Goal: Download file/media

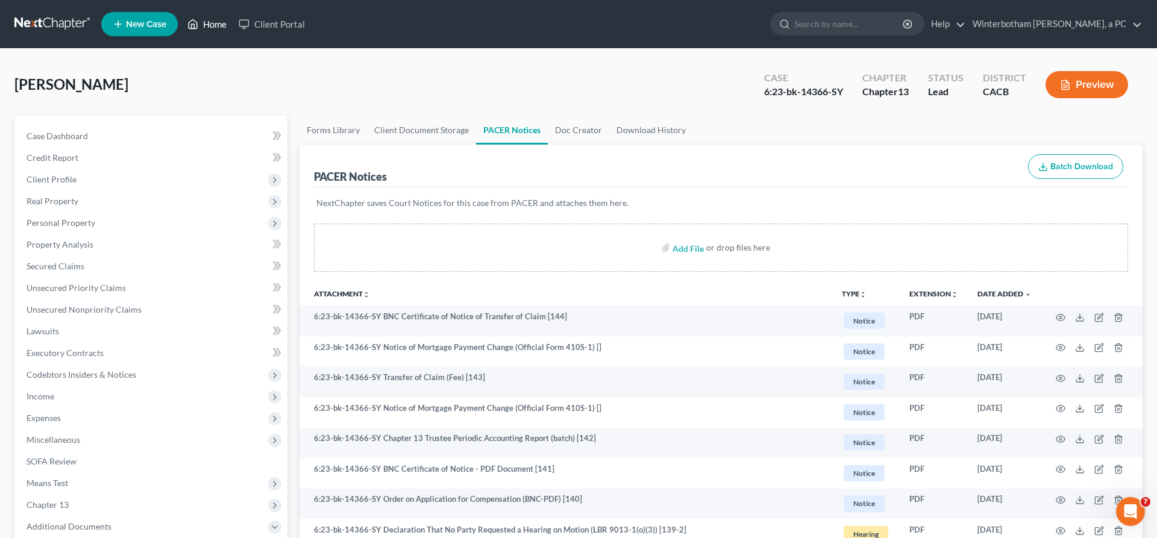
click at [181, 18] on link "Home" at bounding box center [206, 24] width 51 height 22
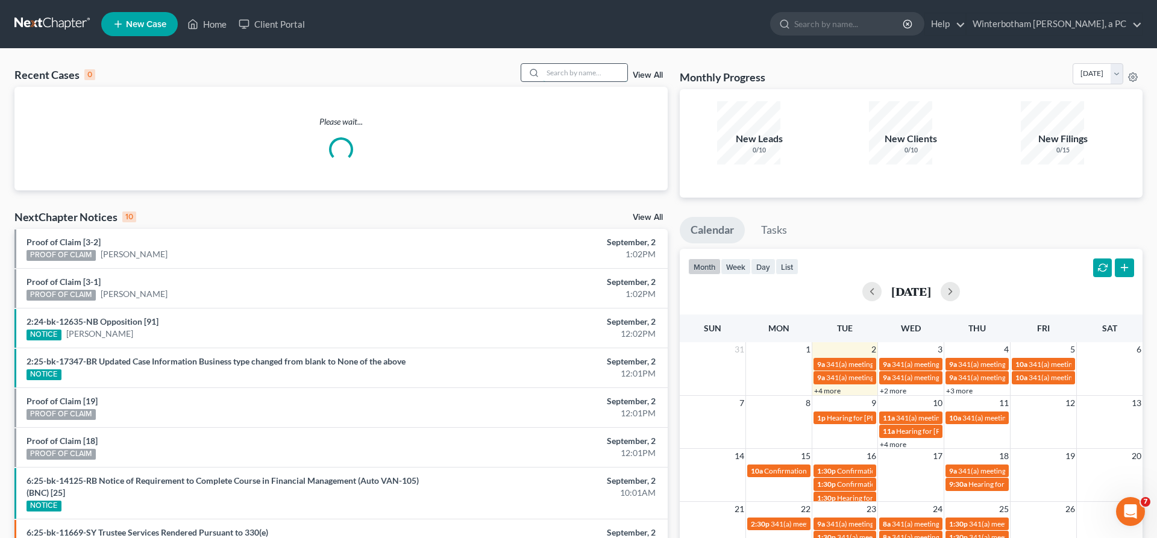
click at [602, 64] on input "search" at bounding box center [585, 72] width 84 height 17
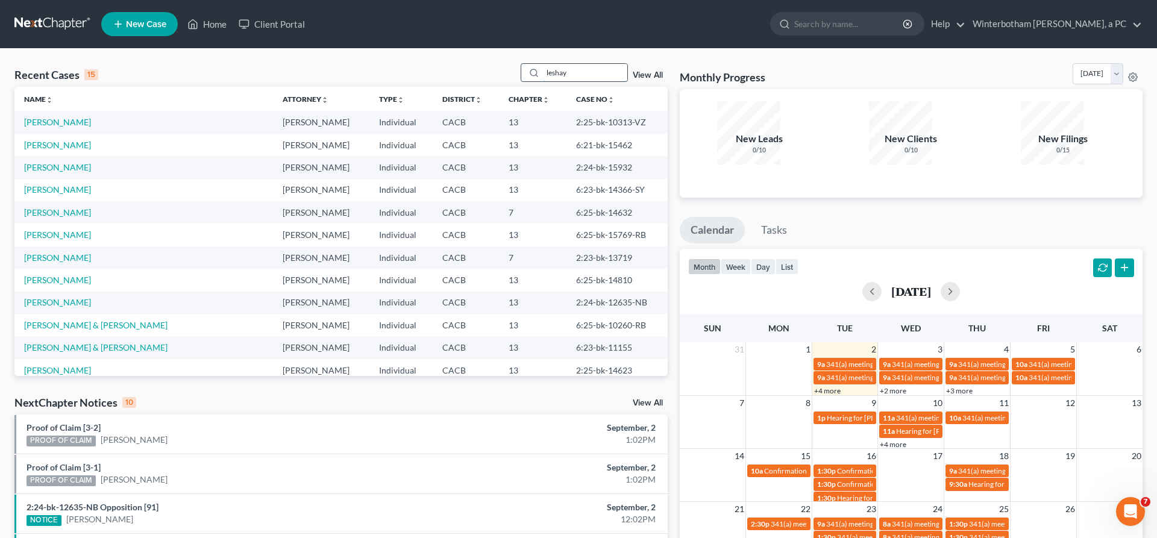
type input "leshay"
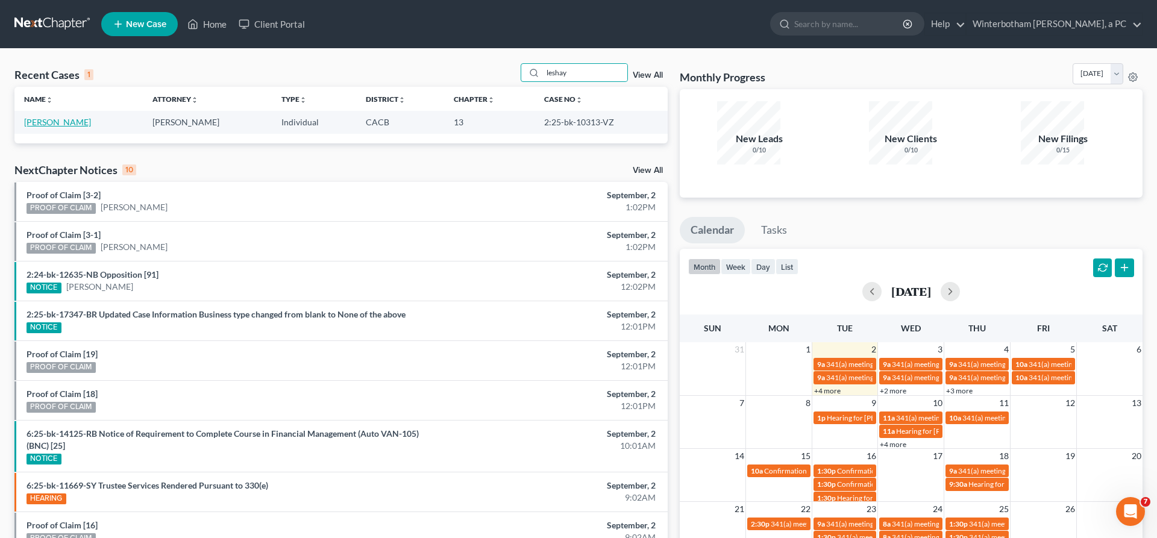
click at [61, 117] on link "[PERSON_NAME]" at bounding box center [57, 122] width 67 height 10
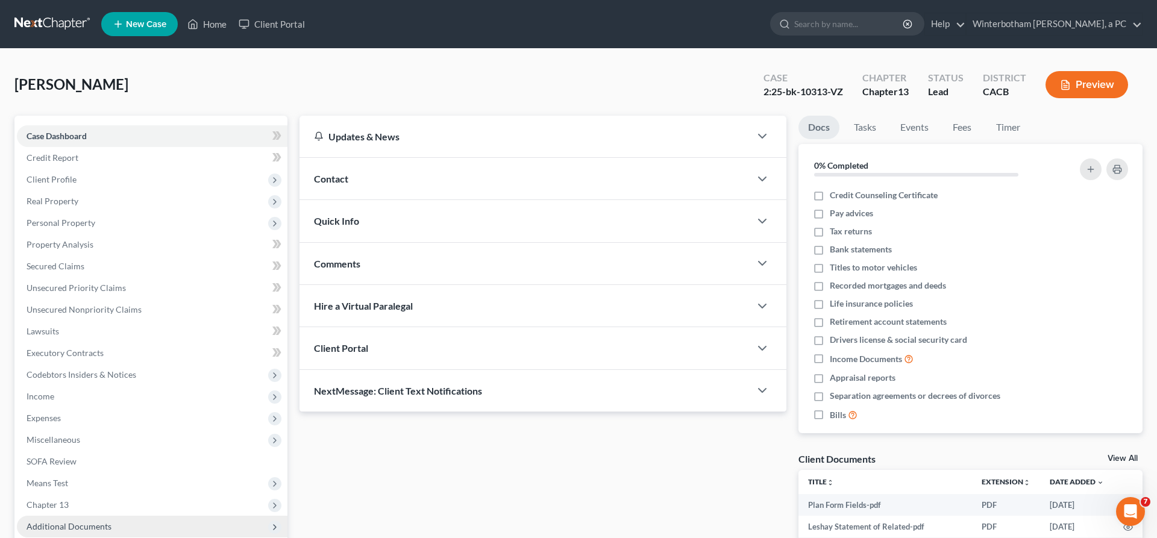
click at [93, 516] on span "Additional Documents" at bounding box center [152, 527] width 271 height 22
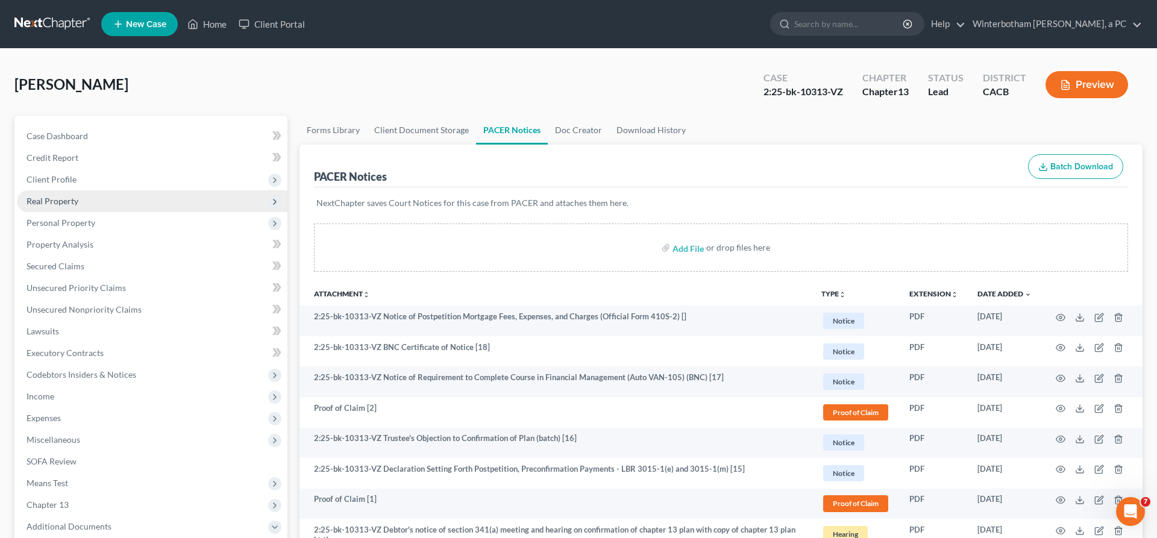
click at [49, 196] on span "Real Property" at bounding box center [53, 201] width 52 height 10
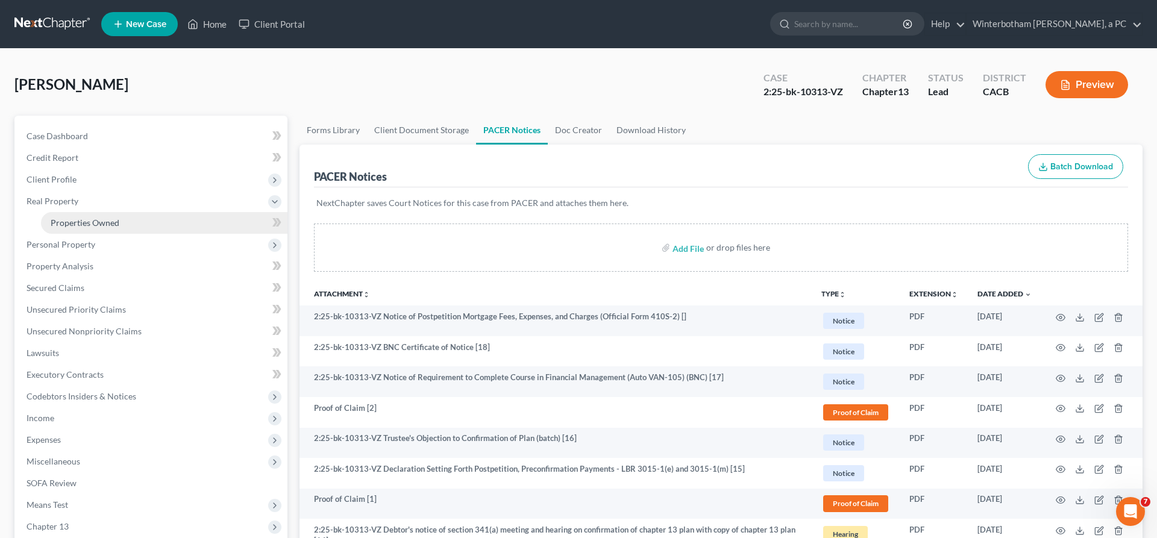
click at [66, 218] on span "Properties Owned" at bounding box center [85, 223] width 69 height 10
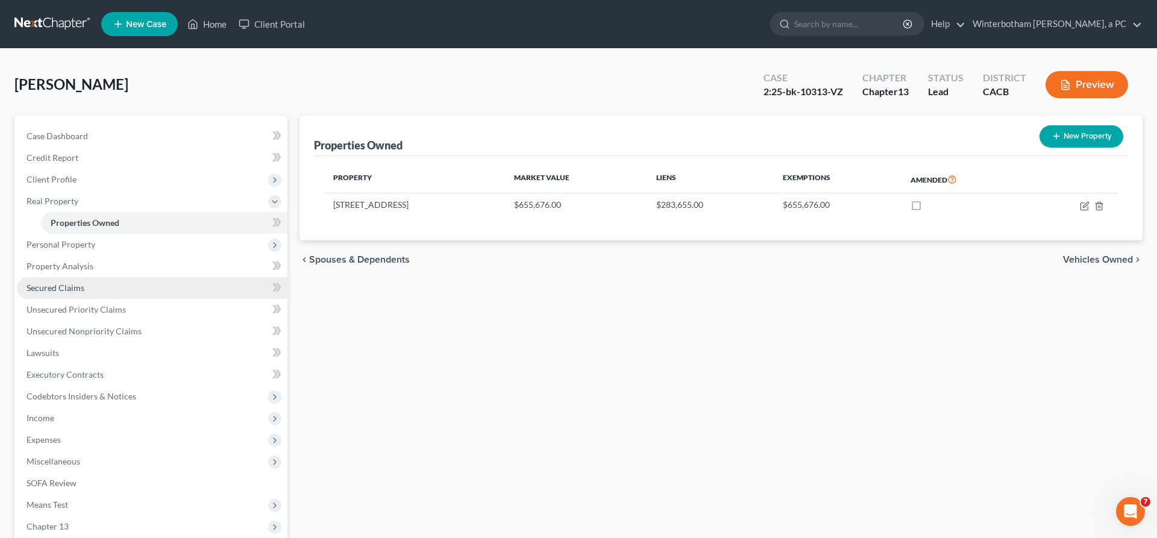
click at [34, 277] on link "Secured Claims" at bounding box center [152, 288] width 271 height 22
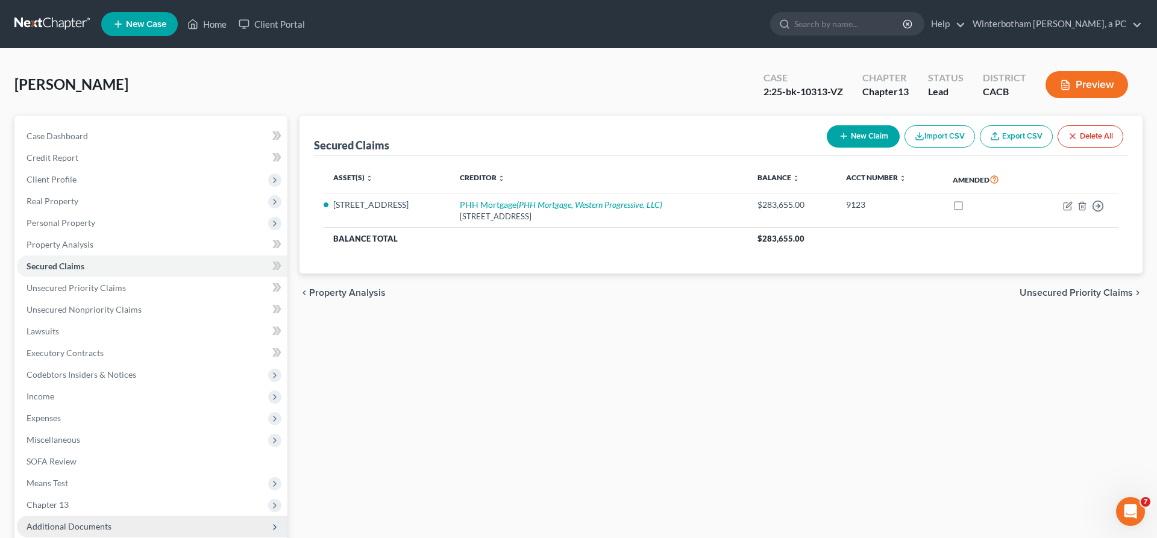
click at [129, 516] on span "Additional Documents" at bounding box center [152, 527] width 271 height 22
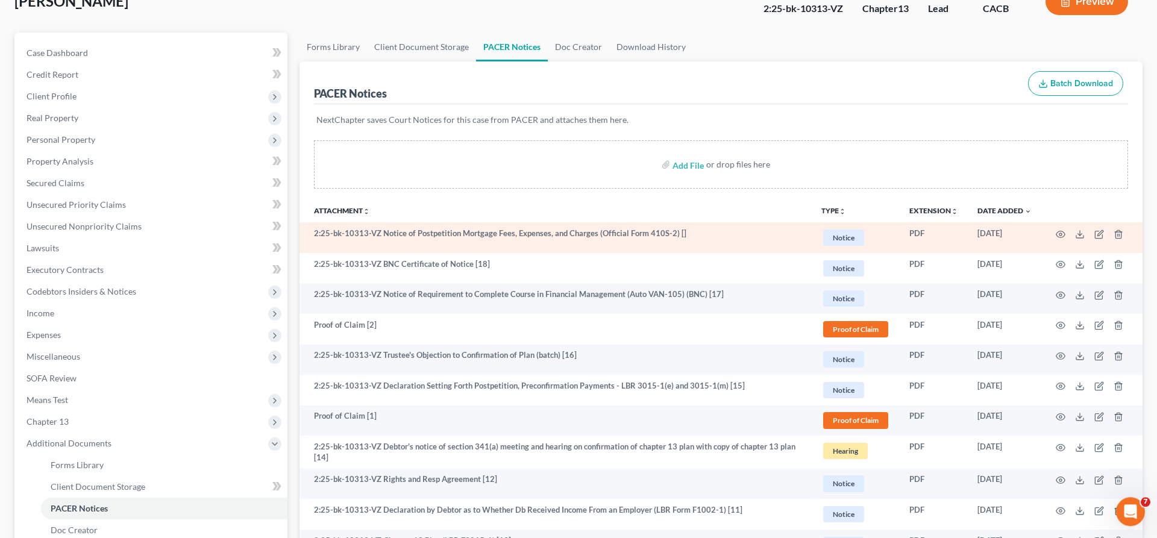
scroll to position [101, 0]
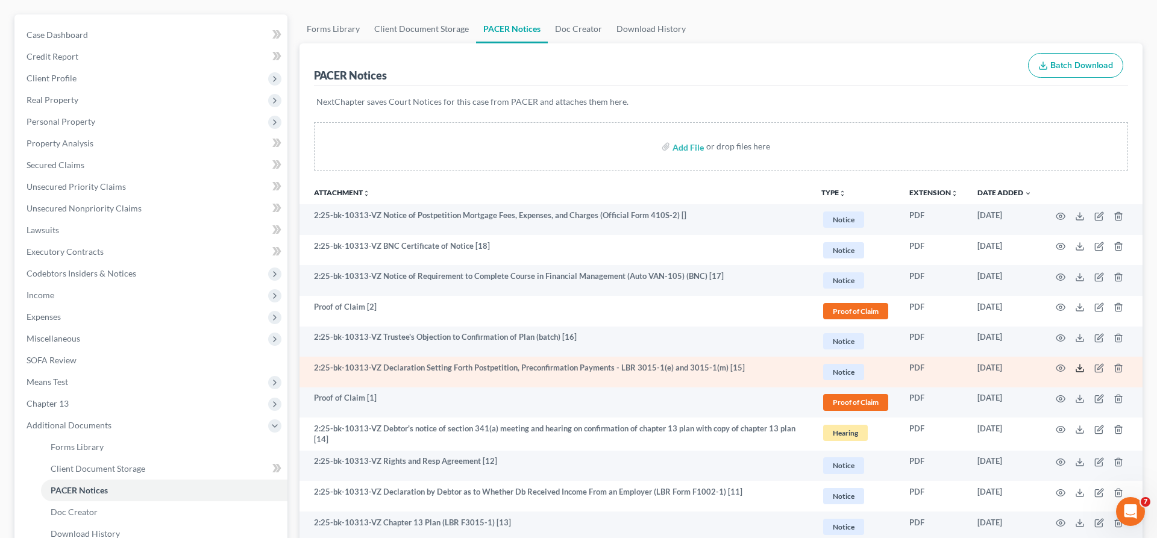
click at [1085, 363] on icon at bounding box center [1080, 368] width 10 height 10
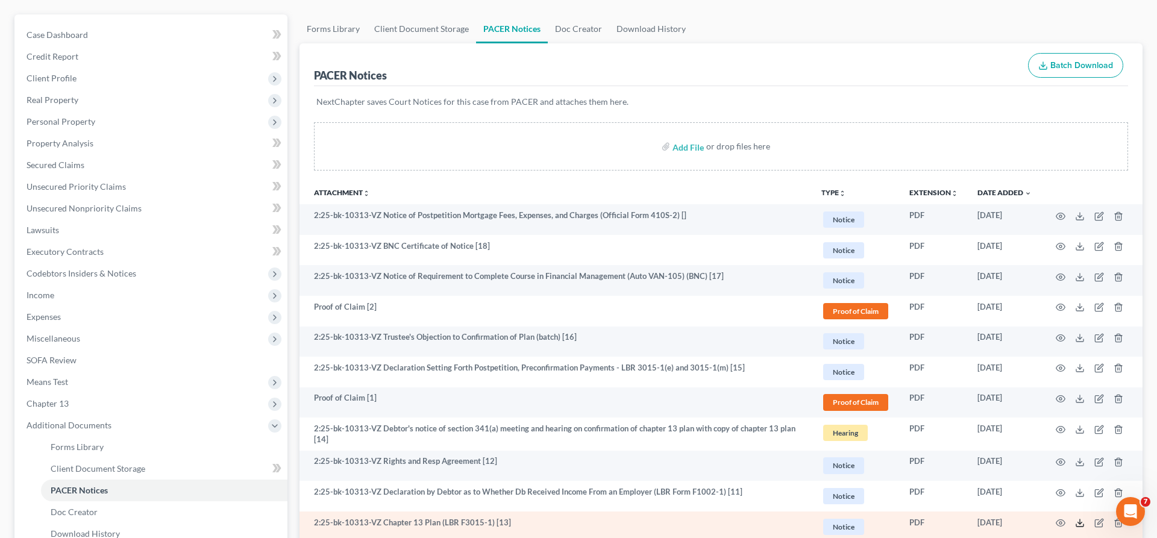
click at [1085, 518] on icon at bounding box center [1080, 523] width 10 height 10
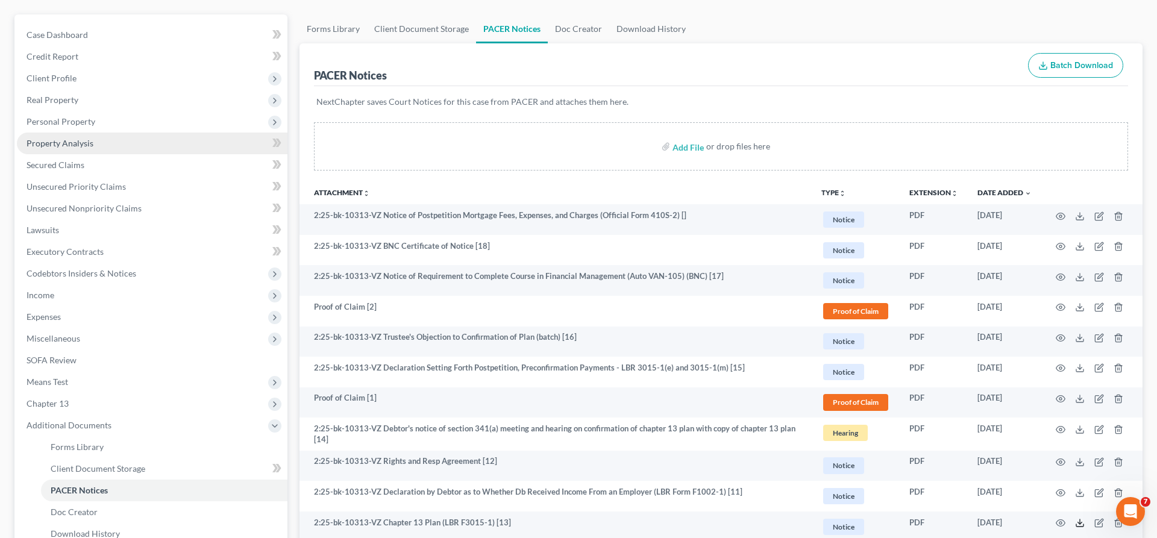
scroll to position [0, 0]
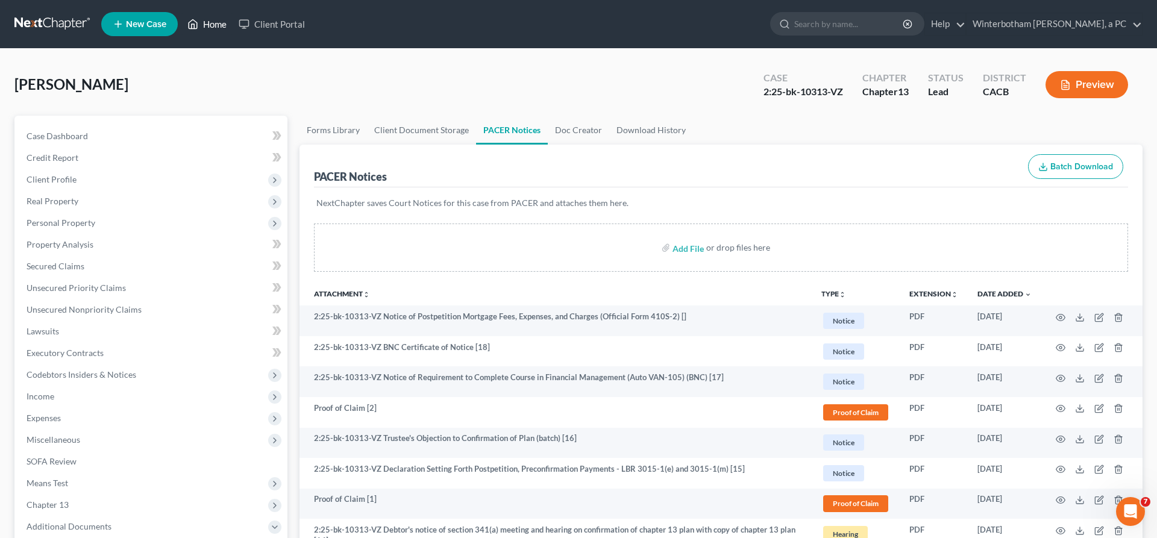
click at [181, 20] on link "Home" at bounding box center [206, 24] width 51 height 22
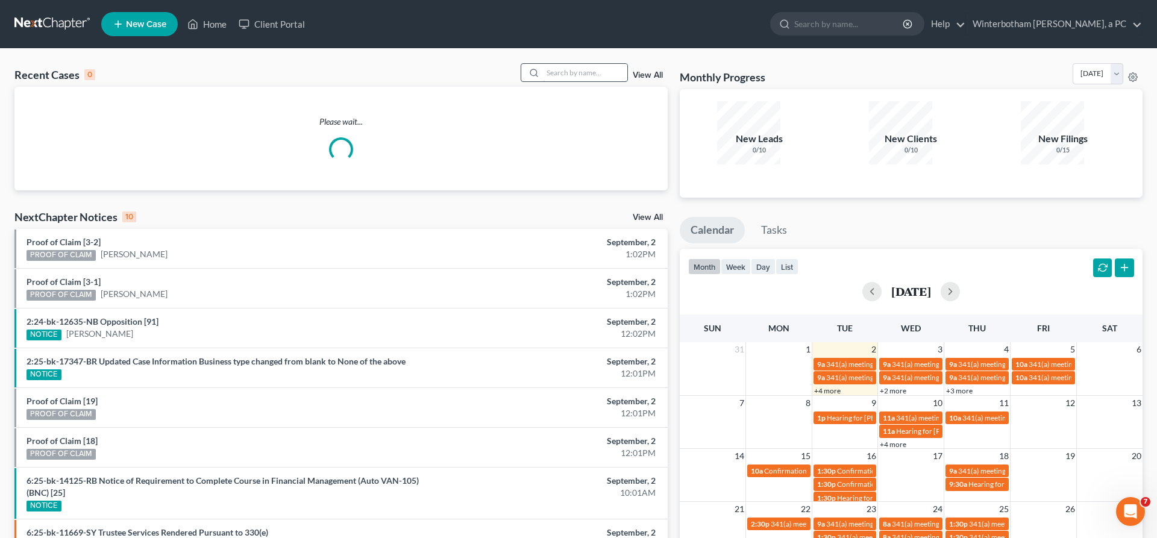
click at [603, 64] on input "search" at bounding box center [585, 72] width 84 height 17
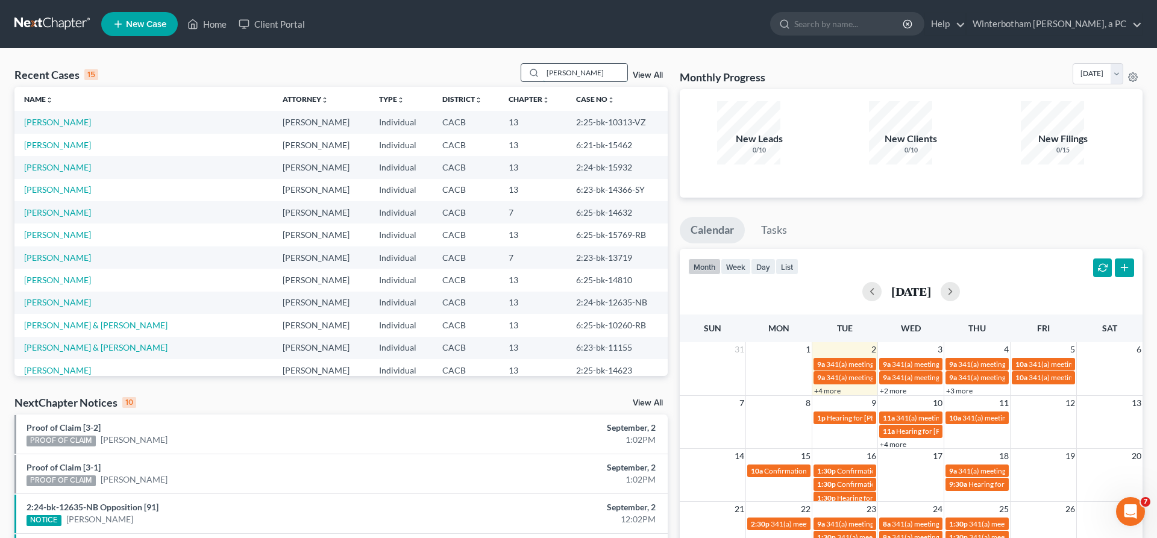
type input "[PERSON_NAME]"
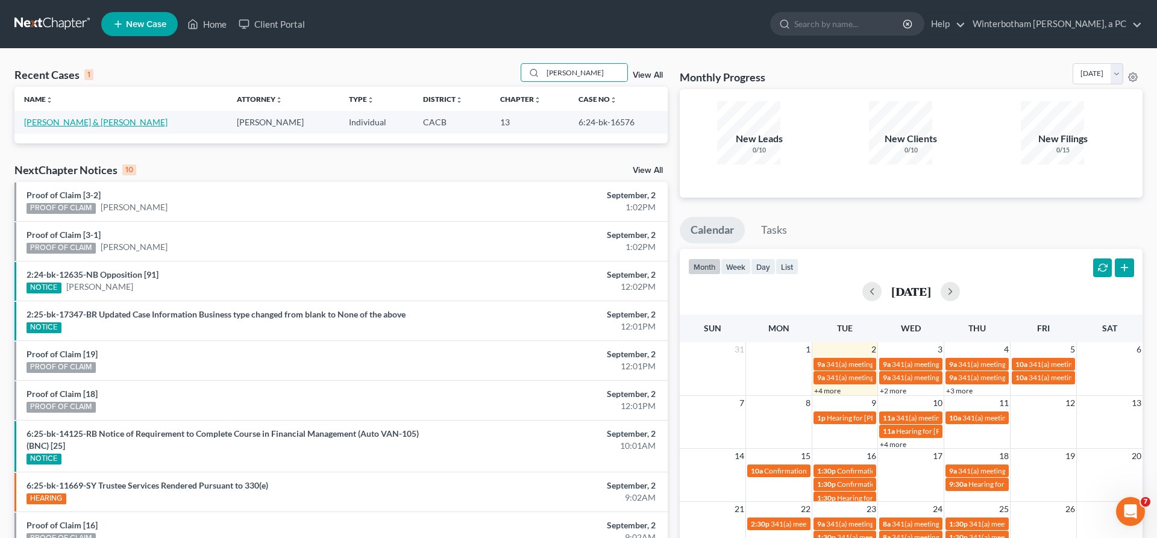
click at [66, 117] on link "[PERSON_NAME] & [PERSON_NAME]" at bounding box center [95, 122] width 143 height 10
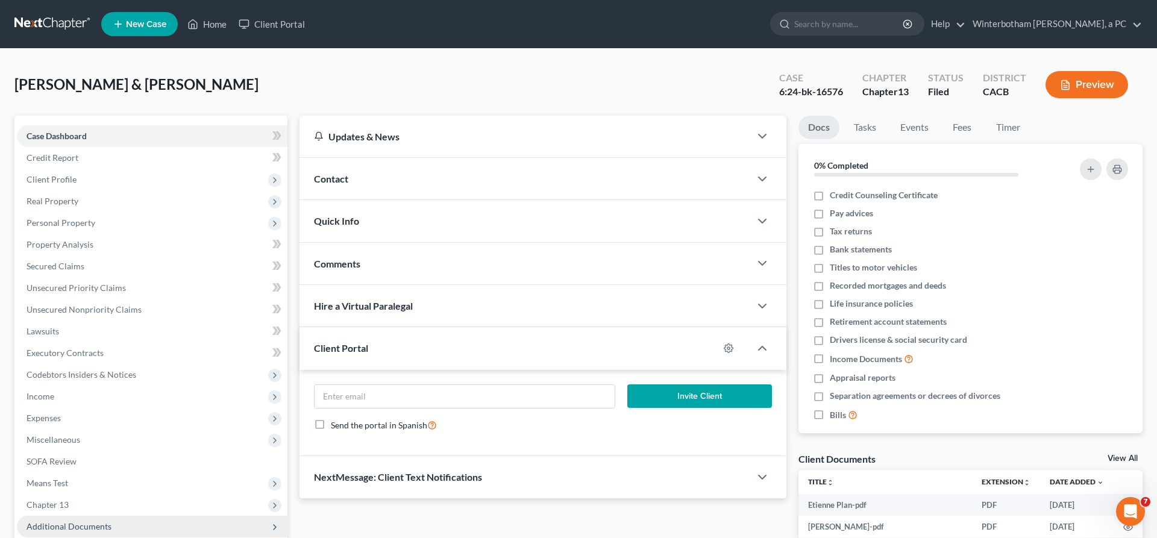
click at [44, 521] on span "Additional Documents" at bounding box center [69, 526] width 85 height 10
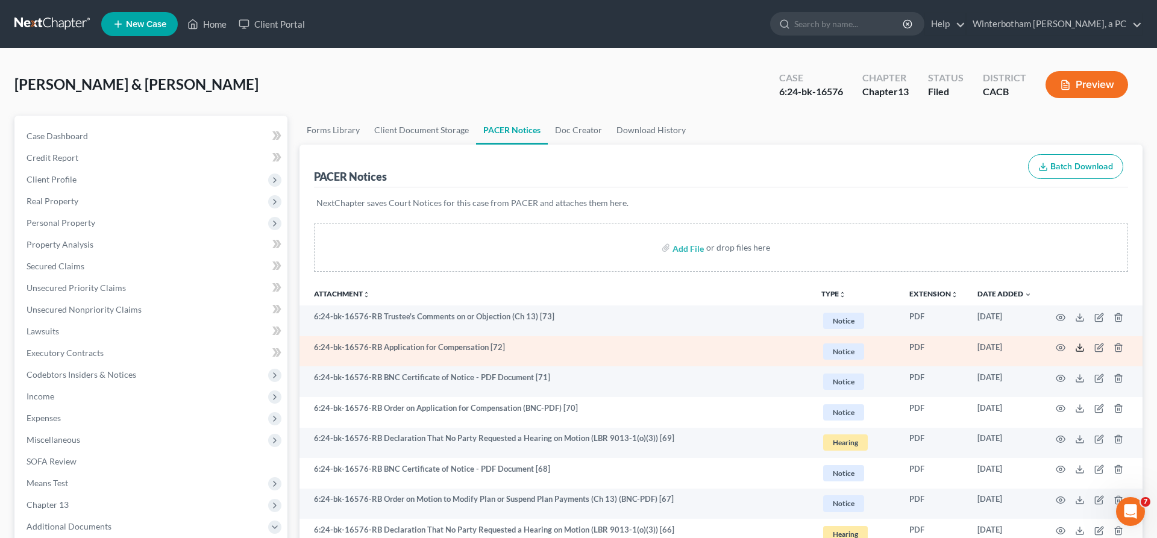
click at [1085, 343] on icon at bounding box center [1080, 348] width 10 height 10
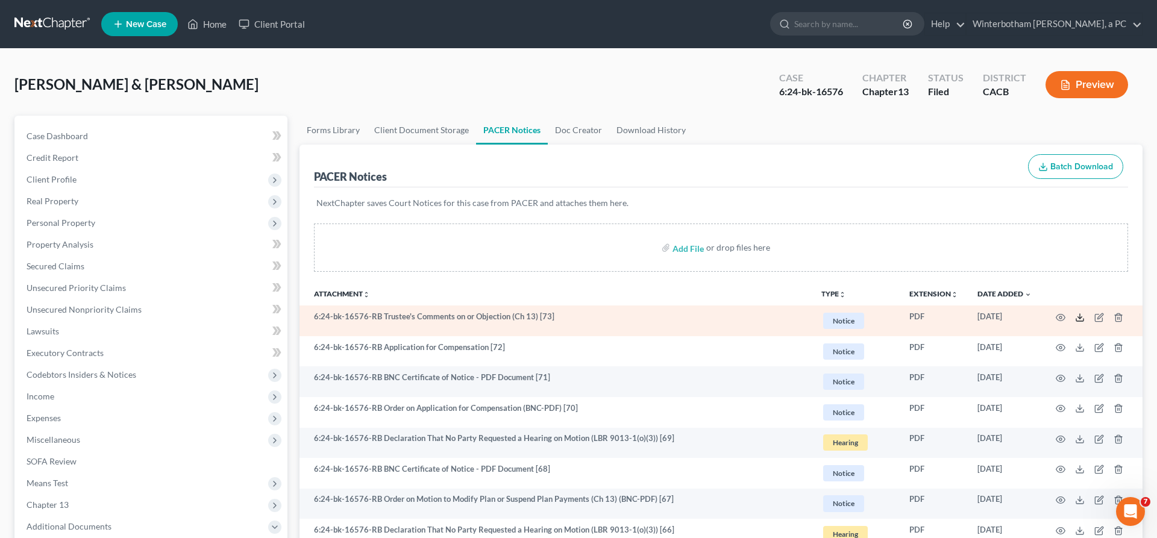
click at [1085, 313] on icon at bounding box center [1080, 318] width 10 height 10
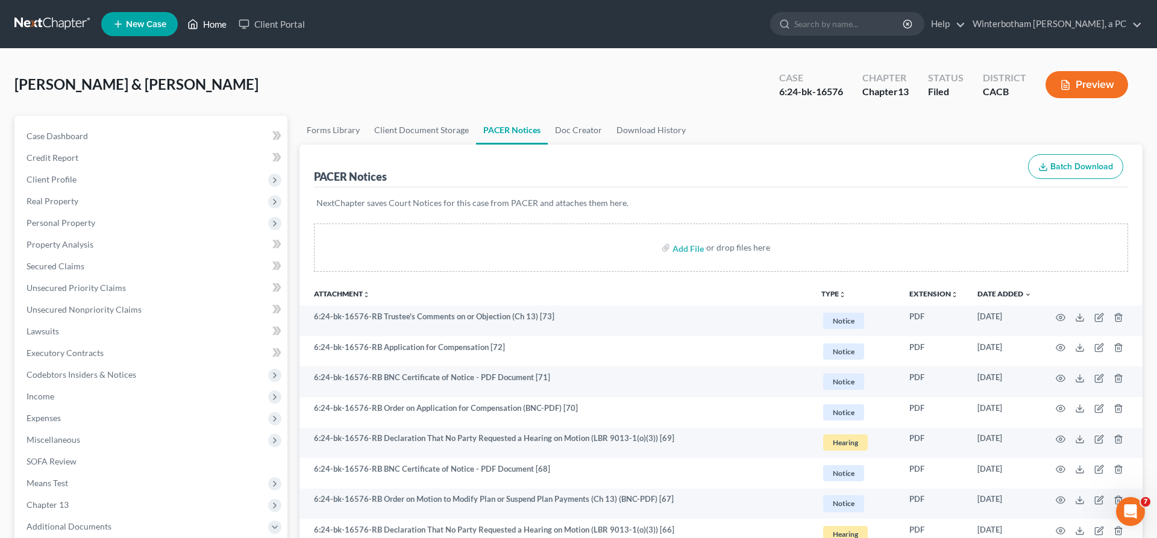
click at [181, 19] on link "Home" at bounding box center [206, 24] width 51 height 22
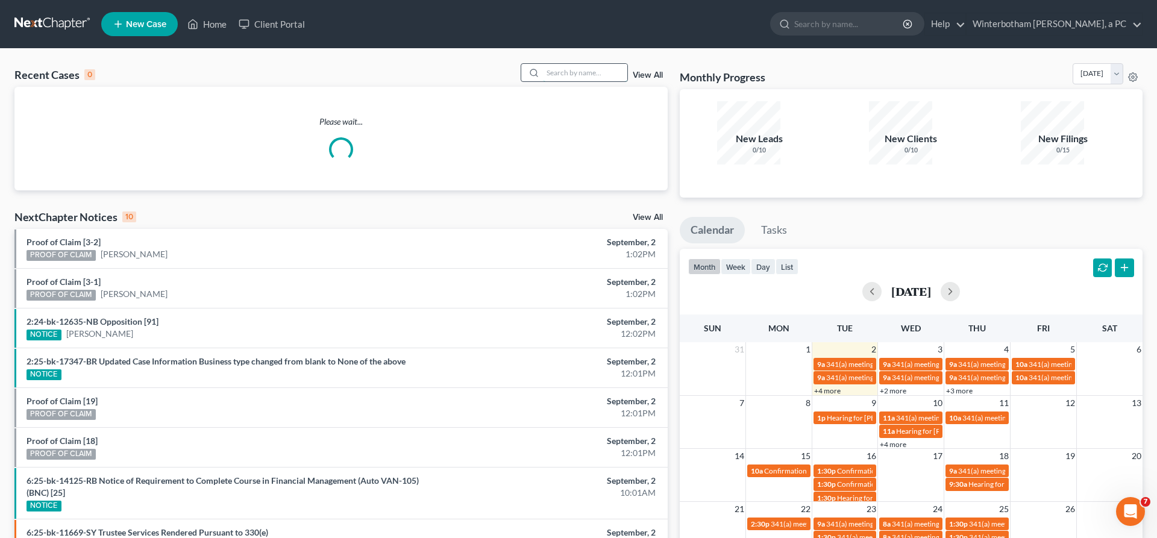
click at [589, 64] on input "search" at bounding box center [585, 72] width 84 height 17
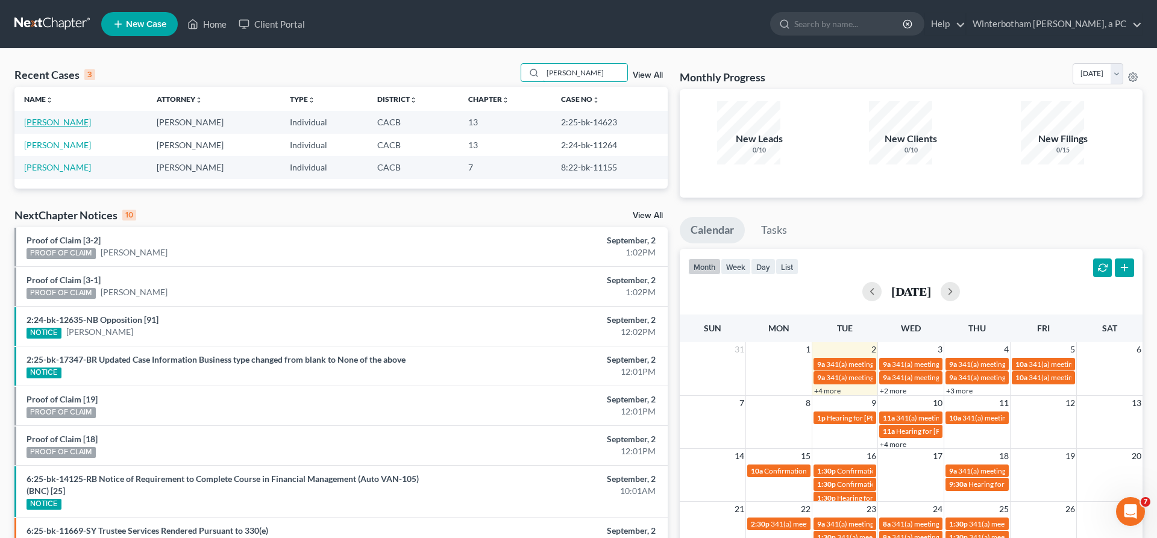
type input "[PERSON_NAME]"
click at [33, 117] on link "[PERSON_NAME]" at bounding box center [57, 122] width 67 height 10
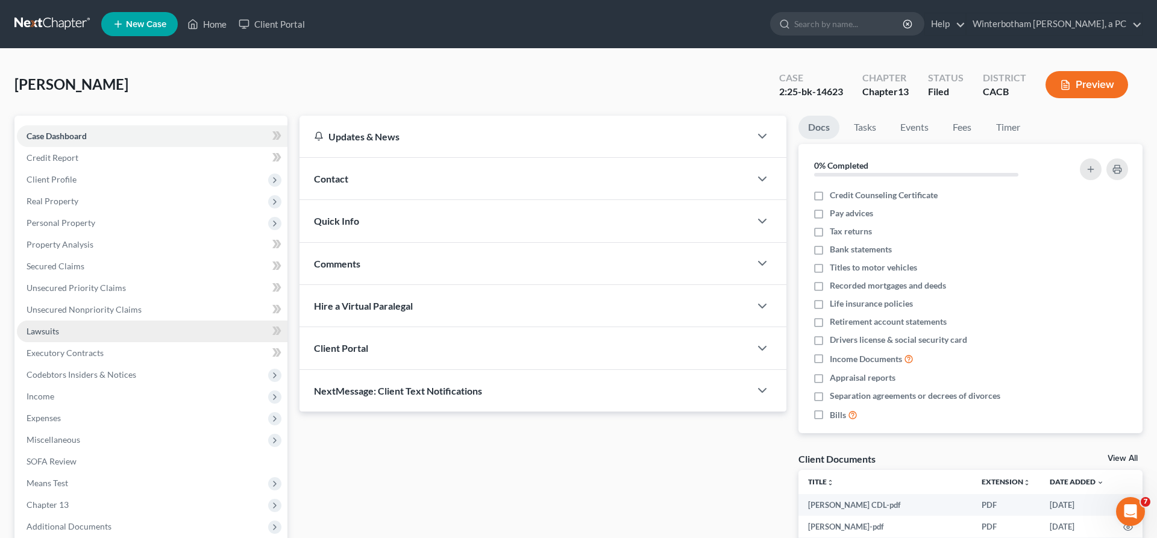
scroll to position [49, 0]
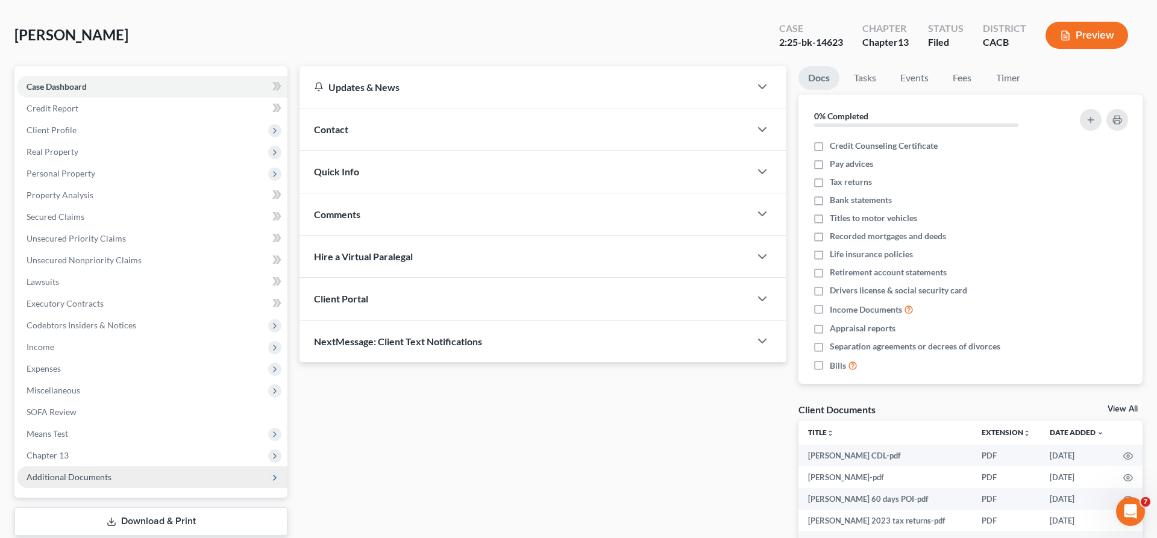
click at [80, 472] on span "Additional Documents" at bounding box center [69, 477] width 85 height 10
click at [86, 537] on span "PACER Notices" at bounding box center [80, 542] width 58 height 10
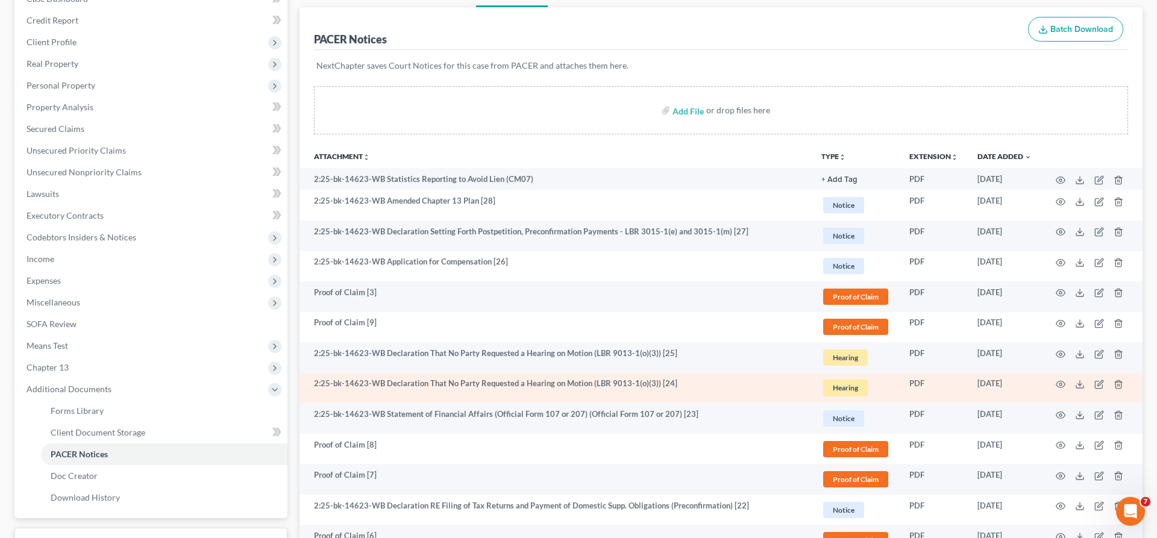
scroll to position [149, 0]
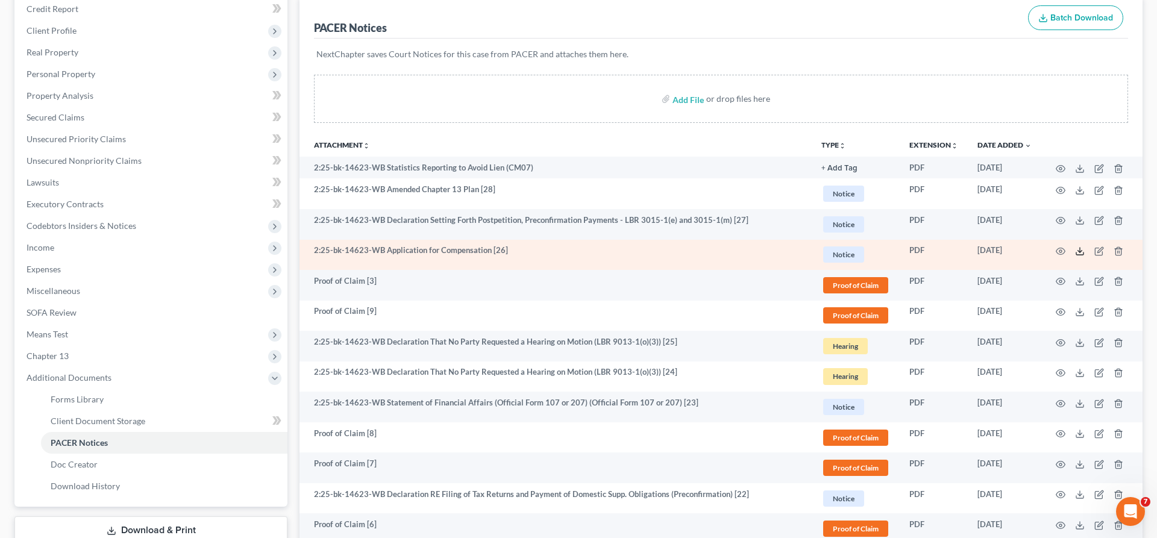
click at [1085, 247] on icon at bounding box center [1080, 252] width 10 height 10
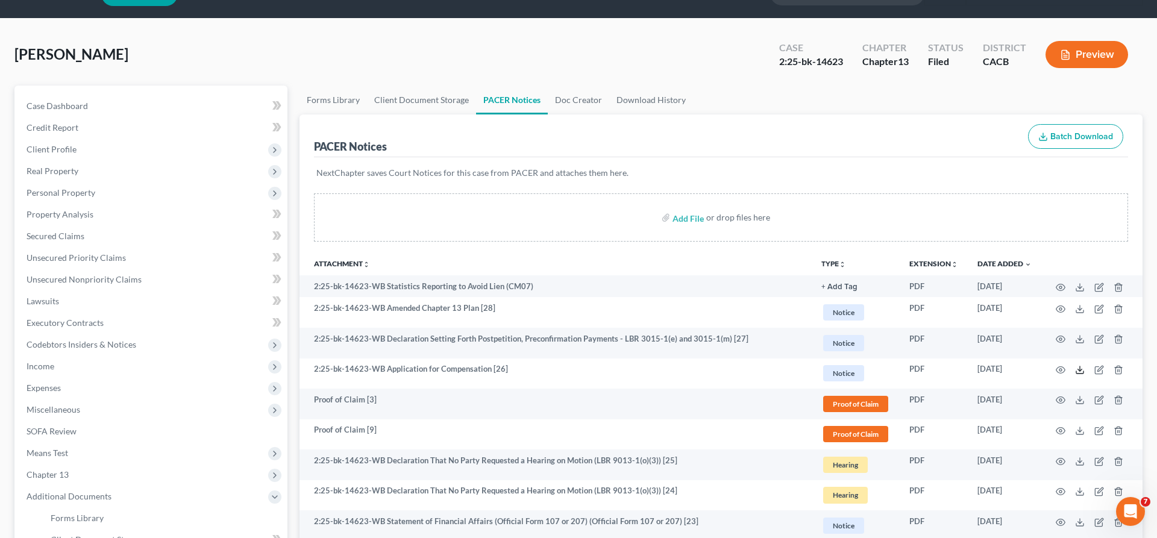
scroll to position [0, 0]
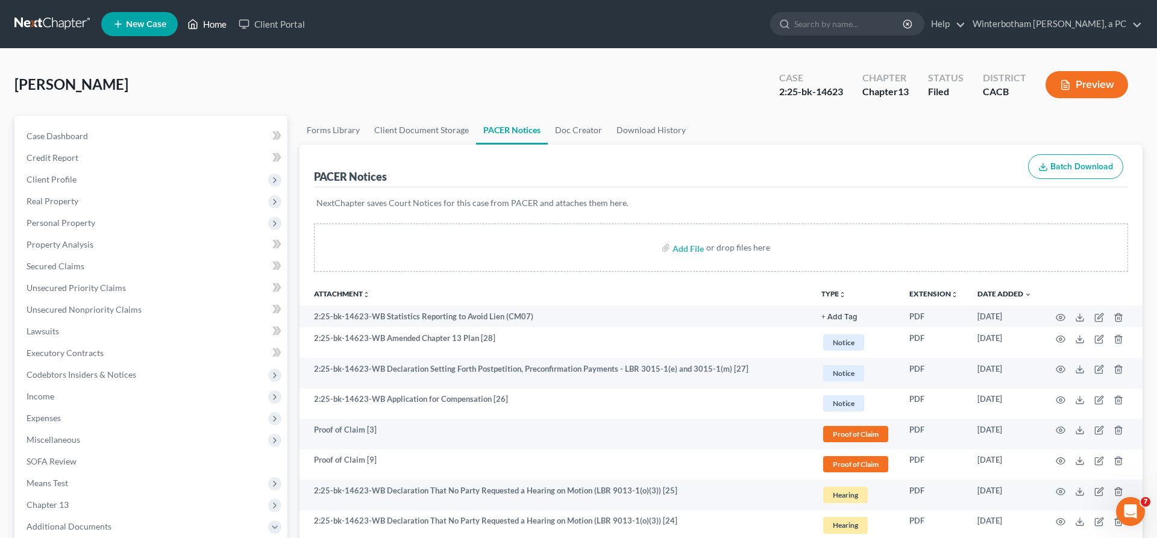
click at [181, 21] on link "Home" at bounding box center [206, 24] width 51 height 22
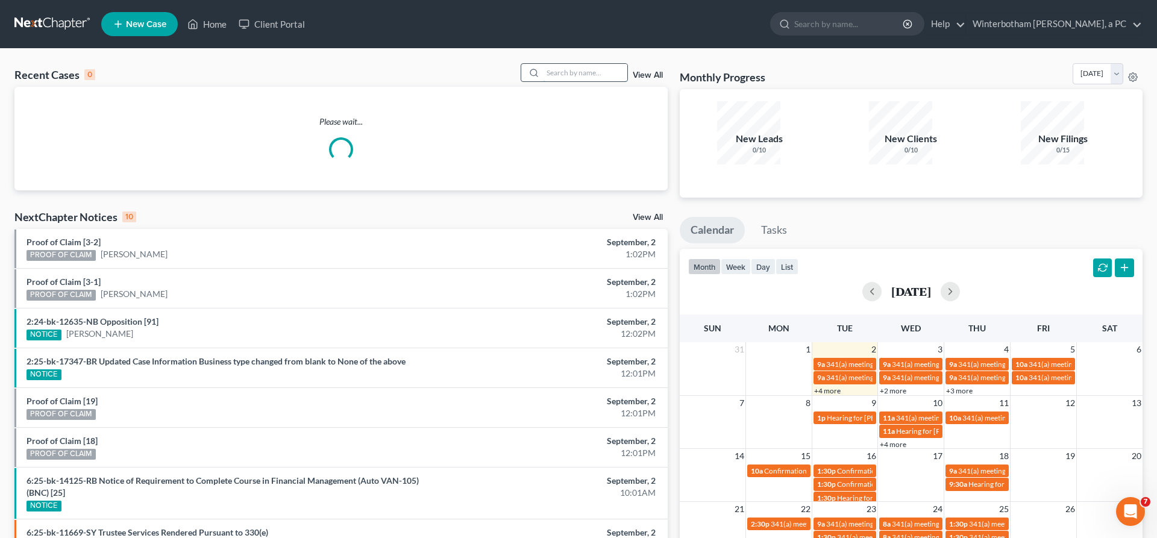
click at [600, 64] on input "search" at bounding box center [585, 72] width 84 height 17
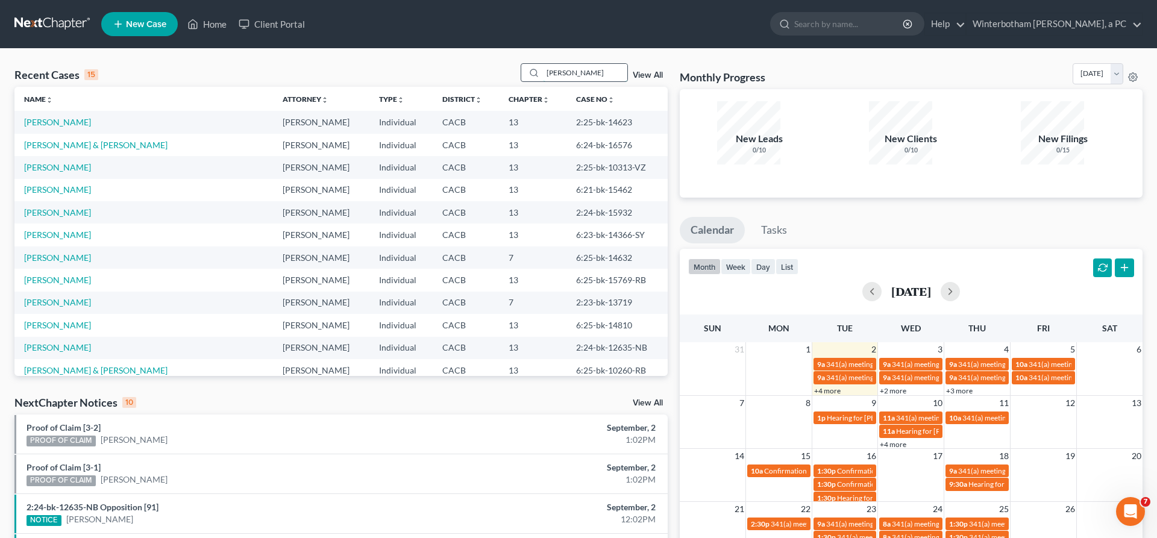
type input "[PERSON_NAME]"
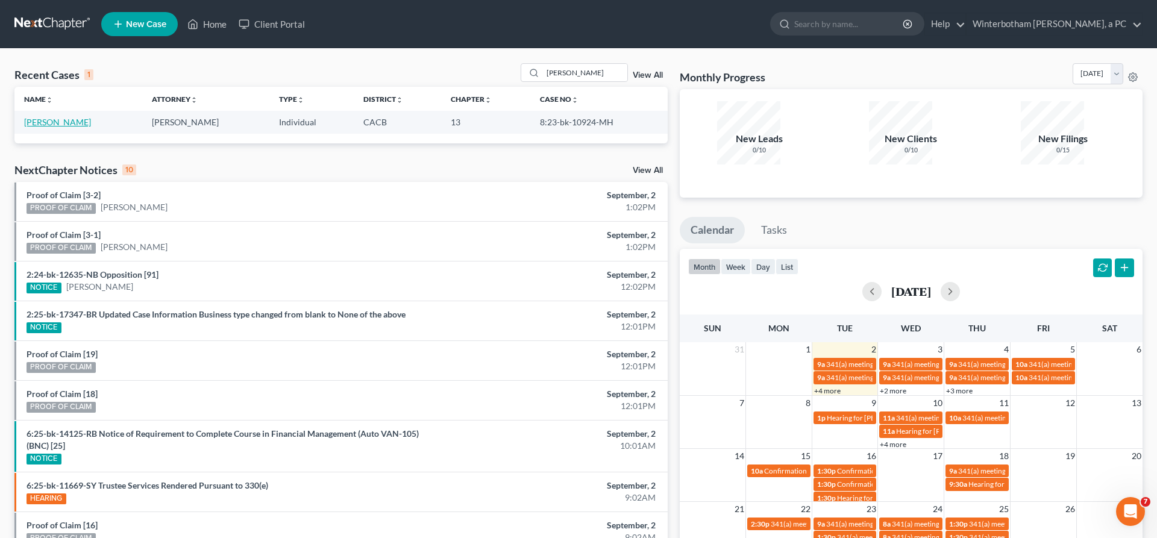
click at [36, 117] on link "[PERSON_NAME]" at bounding box center [57, 122] width 67 height 10
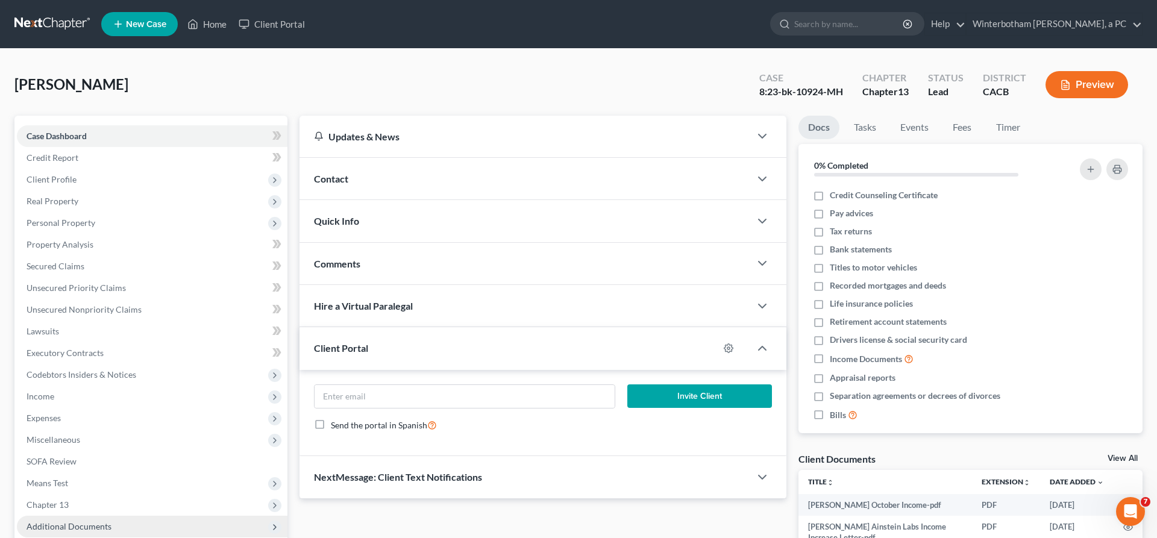
click at [81, 516] on span "Additional Documents" at bounding box center [152, 527] width 271 height 22
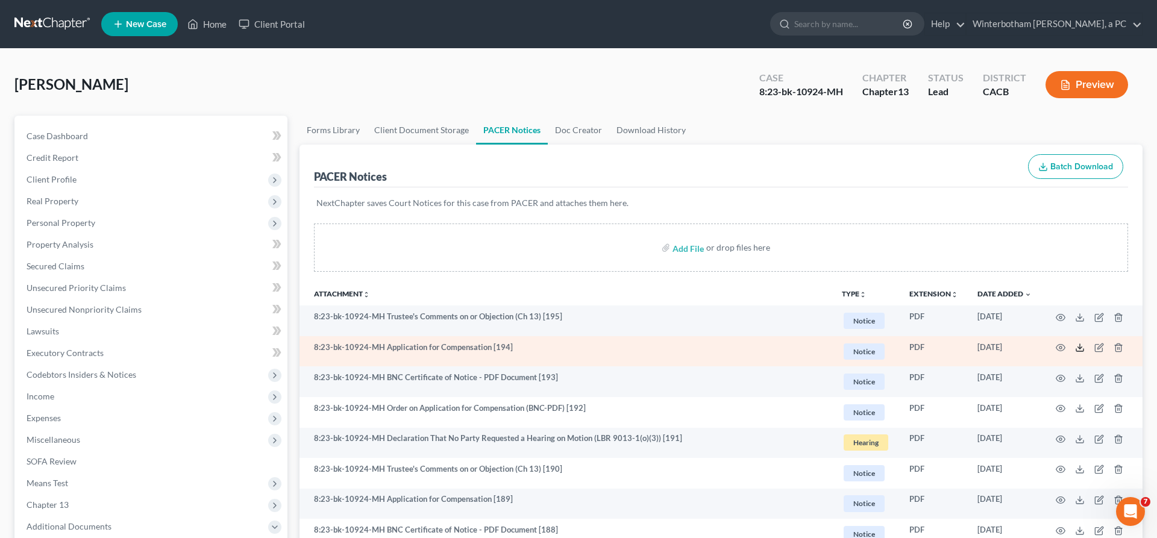
click at [1085, 343] on icon at bounding box center [1080, 348] width 10 height 10
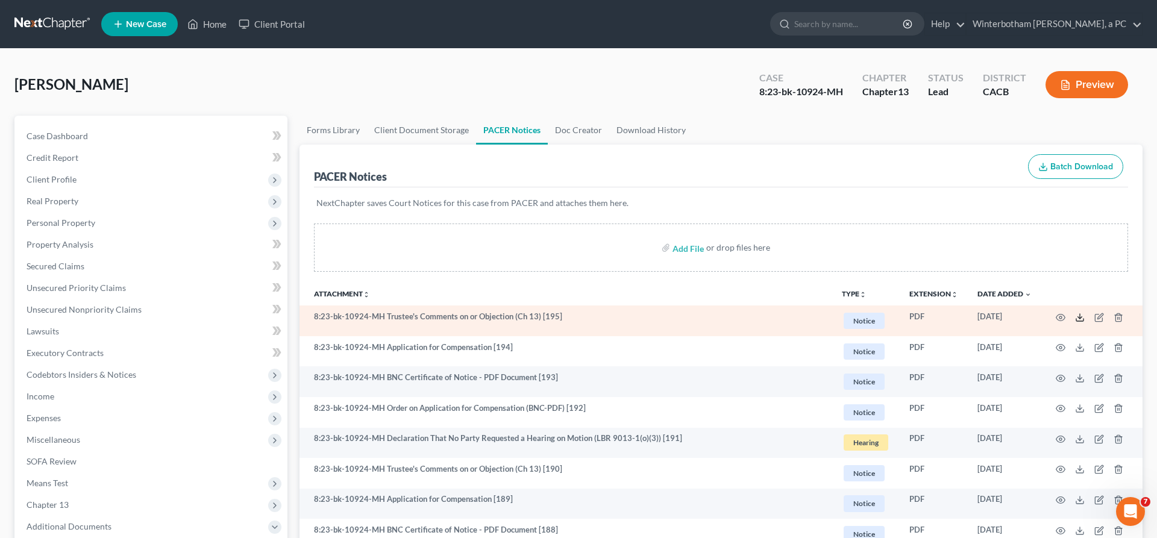
click at [1085, 313] on icon at bounding box center [1080, 318] width 10 height 10
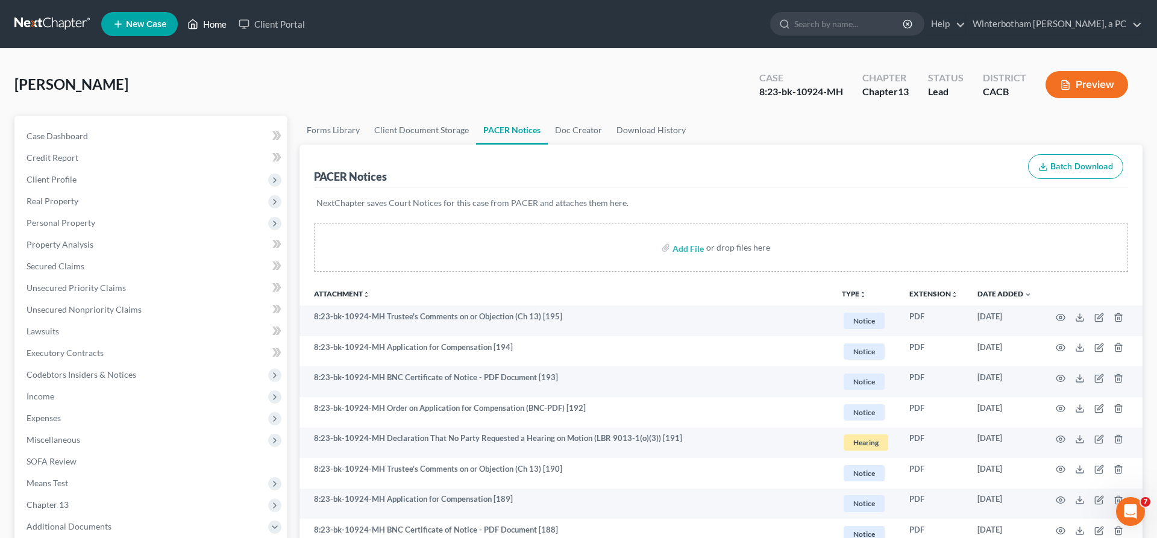
click at [181, 20] on link "Home" at bounding box center [206, 24] width 51 height 22
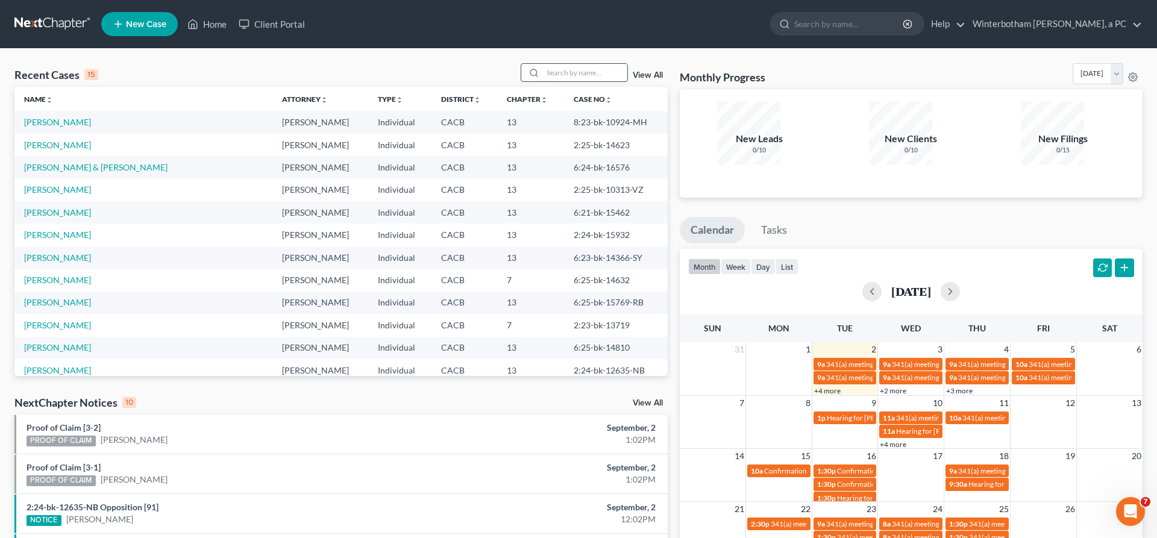
click at [601, 64] on input "search" at bounding box center [585, 72] width 84 height 17
type input "[PERSON_NAME]"
